Goal: Transaction & Acquisition: Download file/media

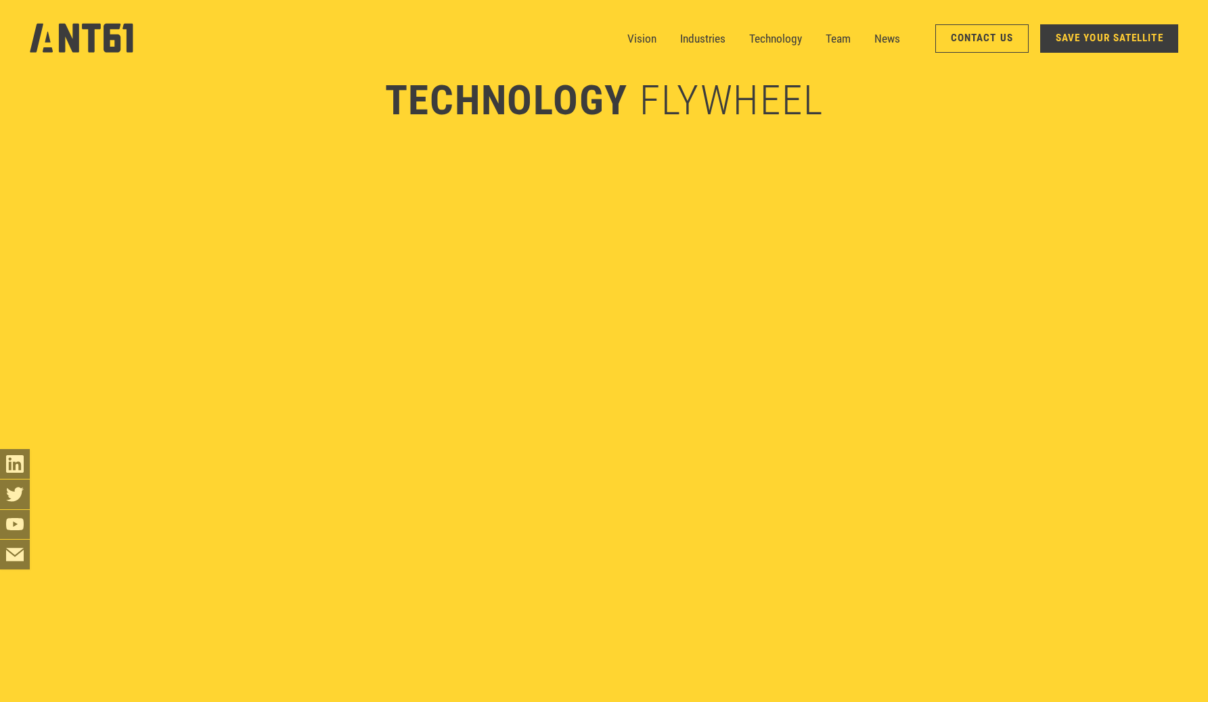
scroll to position [4409, 0]
click at [763, 39] on link "Technology" at bounding box center [775, 39] width 53 height 30
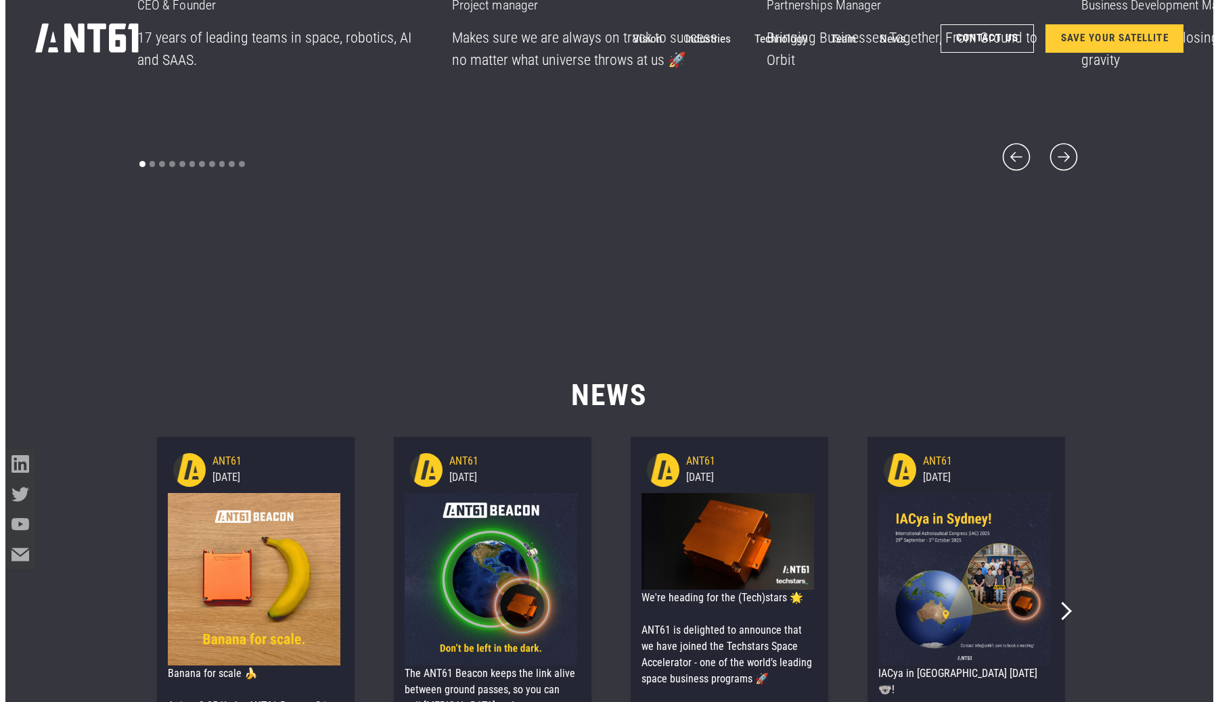
scroll to position [9028, 0]
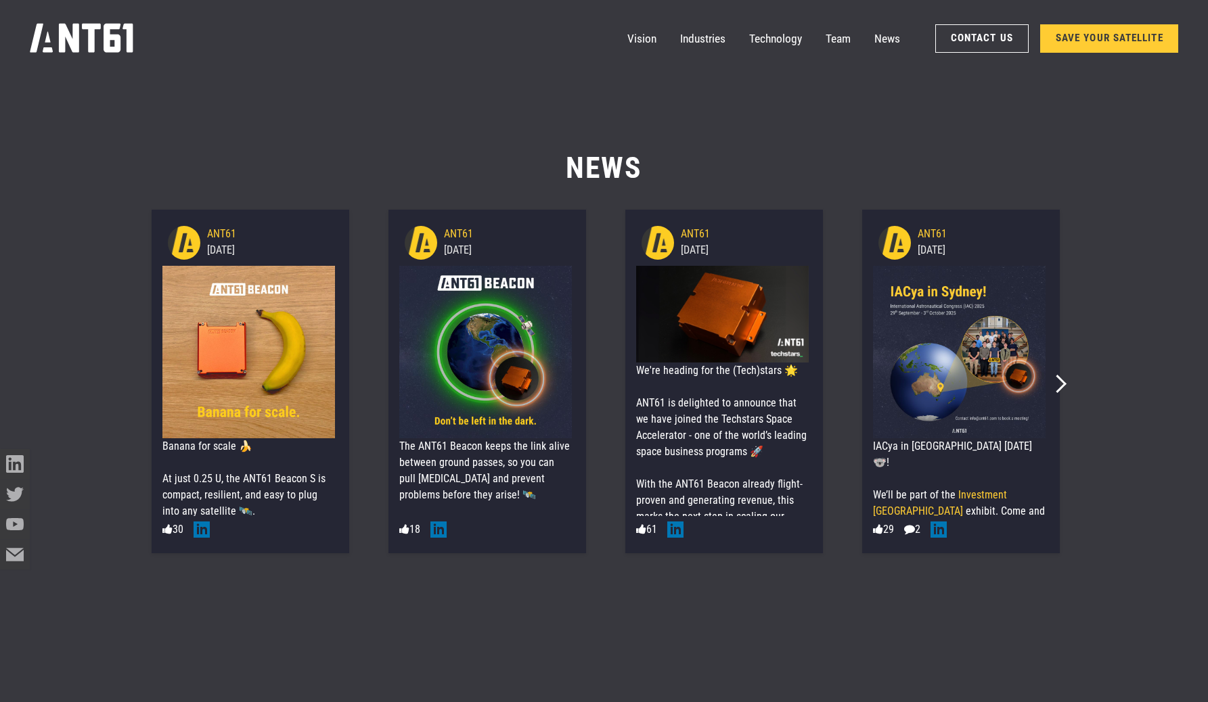
click at [238, 487] on div "Banana for scale 🍌 At just 0.25 U, the ANT61 Beacon S is compact, resilient, an…" at bounding box center [248, 592] width 173 height 309
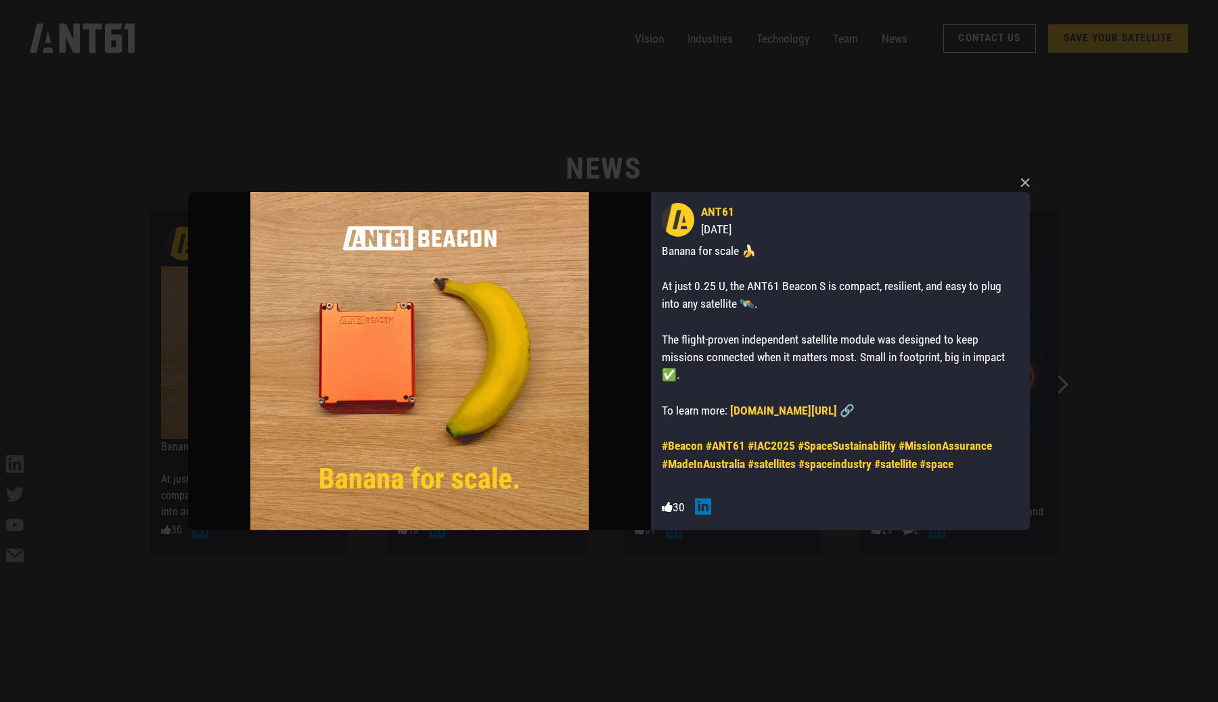
click at [759, 415] on link "ant61.com/beacon" at bounding box center [783, 411] width 107 height 14
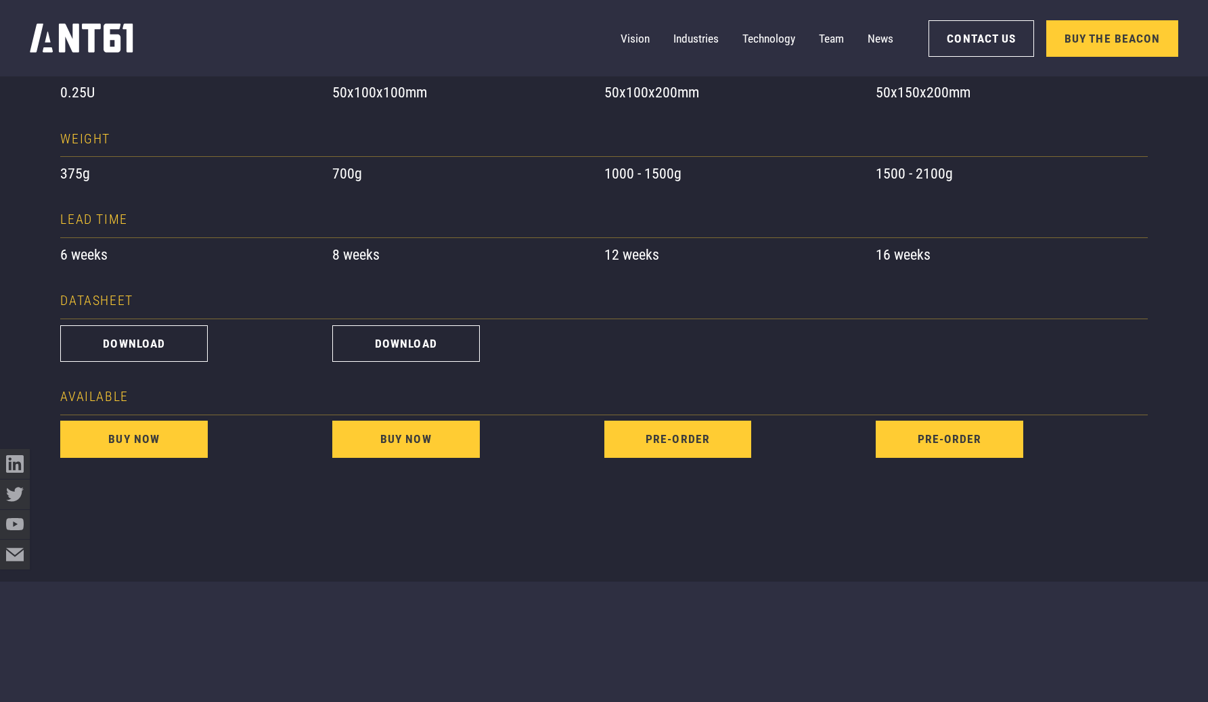
scroll to position [1353, 0]
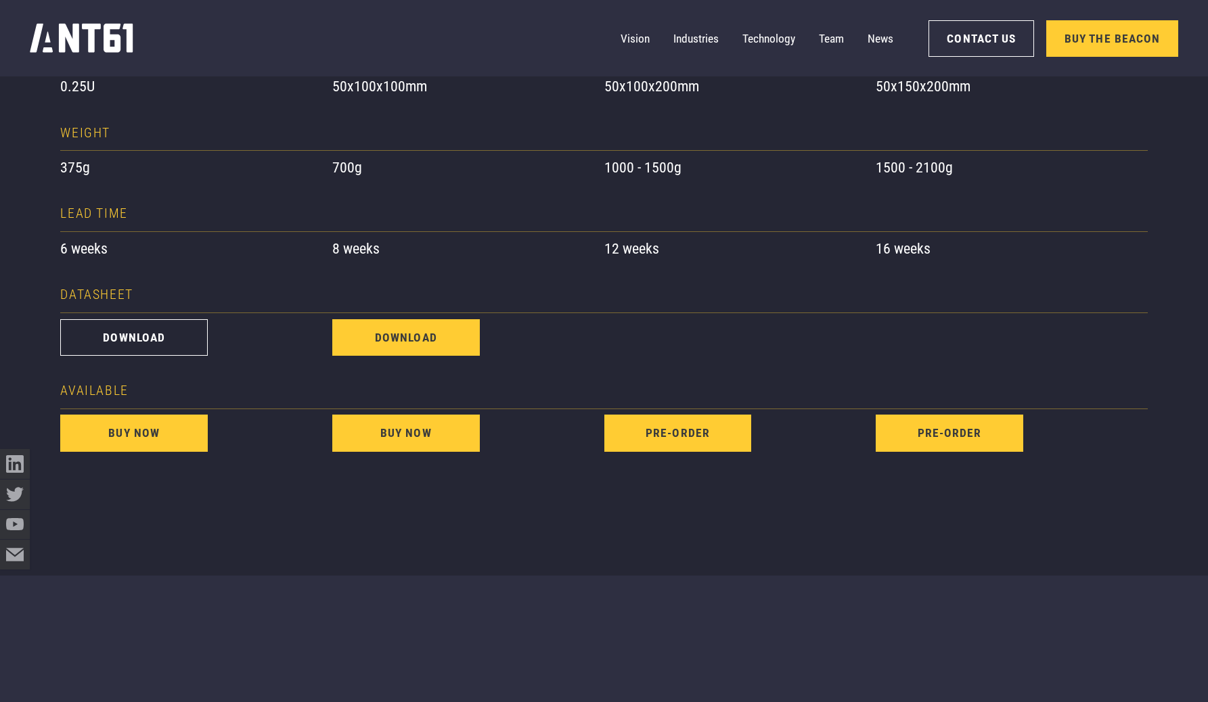
click at [413, 344] on link "download" at bounding box center [406, 337] width 148 height 37
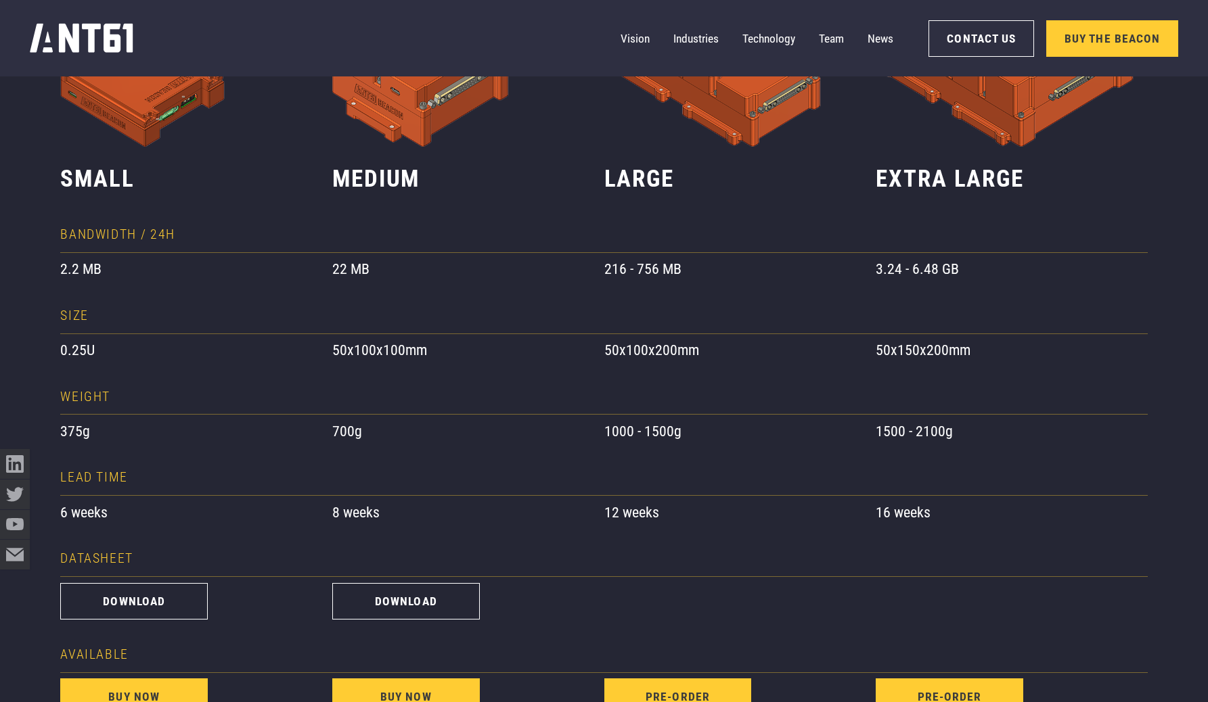
scroll to position [1086, 0]
